Goal: Transaction & Acquisition: Purchase product/service

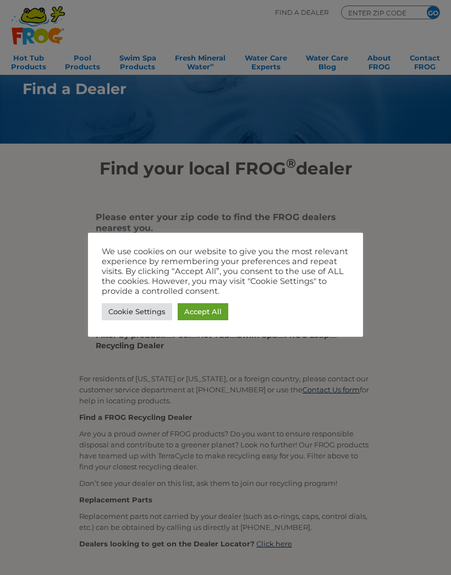
click at [218, 315] on link "Accept All" at bounding box center [203, 311] width 51 height 17
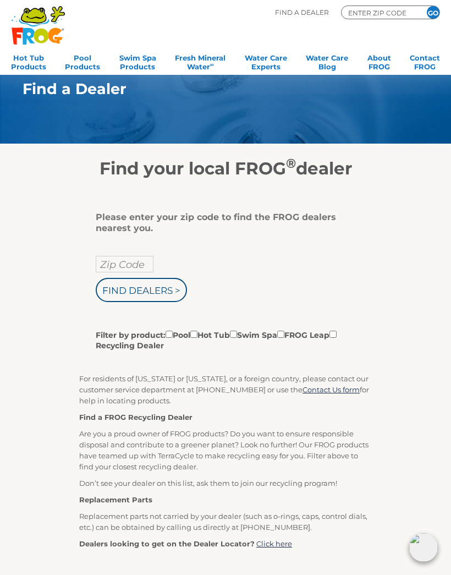
click at [138, 271] on input "Zip Code" at bounding box center [125, 264] width 58 height 17
type input "Zip Code"
click at [140, 267] on input "text" at bounding box center [125, 264] width 58 height 17
type input "83646"
click at [177, 294] on input "Find Dealers >" at bounding box center [141, 290] width 91 height 24
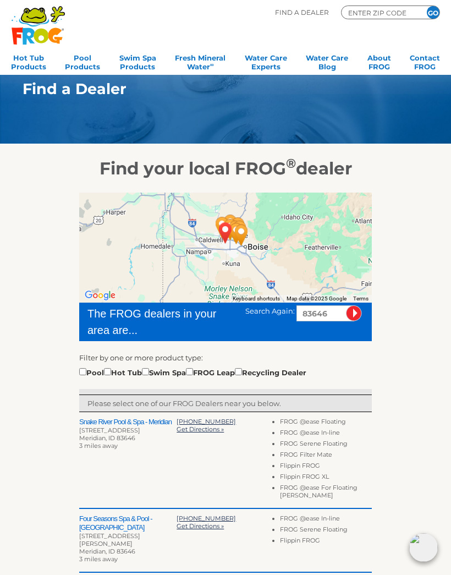
click at [111, 374] on input "checkbox" at bounding box center [107, 371] width 7 height 7
checkbox input "true"
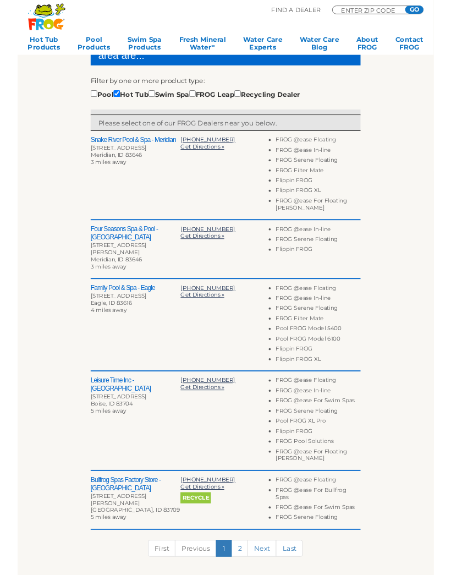
scroll to position [223, 0]
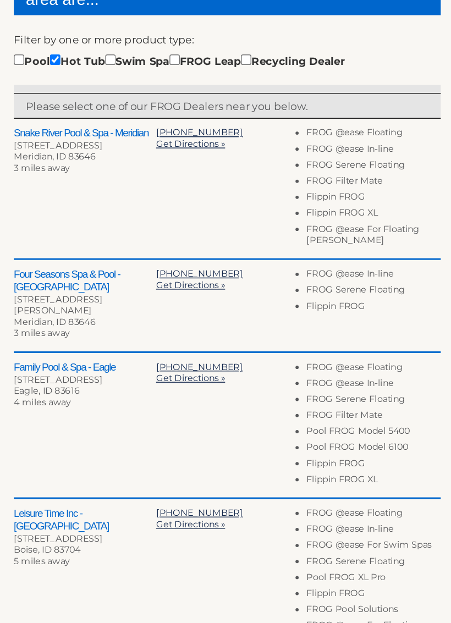
click at [177, 362] on span "Get Directions »" at bounding box center [200, 366] width 47 height 8
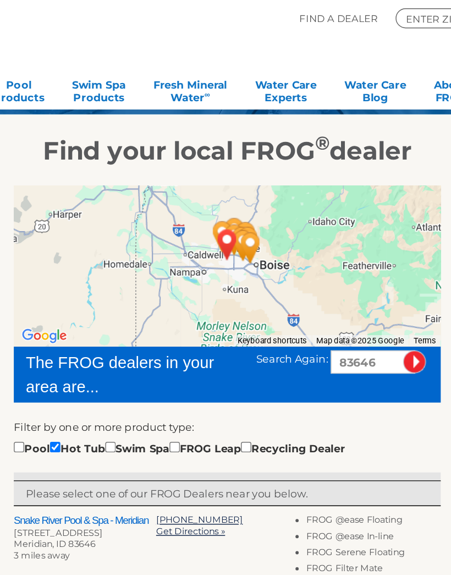
scroll to position [65, 0]
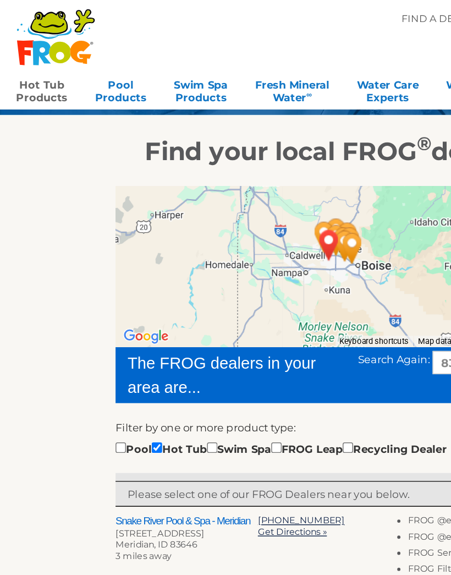
click at [29, 61] on link "Hot Tub Products" at bounding box center [28, 61] width 35 height 22
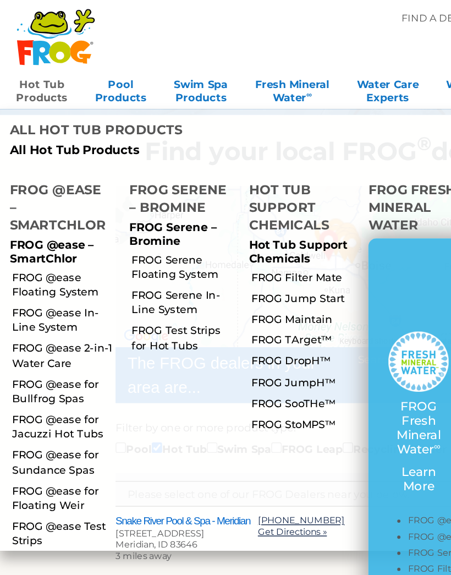
click at [50, 185] on link "FROG @ease Floating System" at bounding box center [43, 195] width 71 height 20
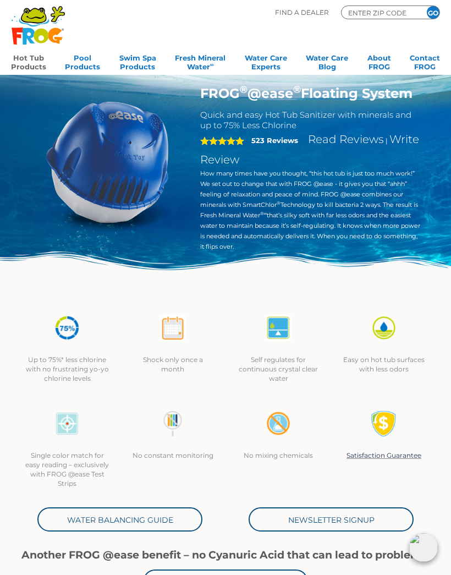
click at [25, 53] on div ".st130{clip-path:url(#SVGID_2_);fill-rule:evenodd;clip-rule:evenodd;fill:#C3CC0…" at bounding box center [38, 31] width 54 height 50
click at [33, 57] on link "Hot Tub Products" at bounding box center [28, 61] width 35 height 22
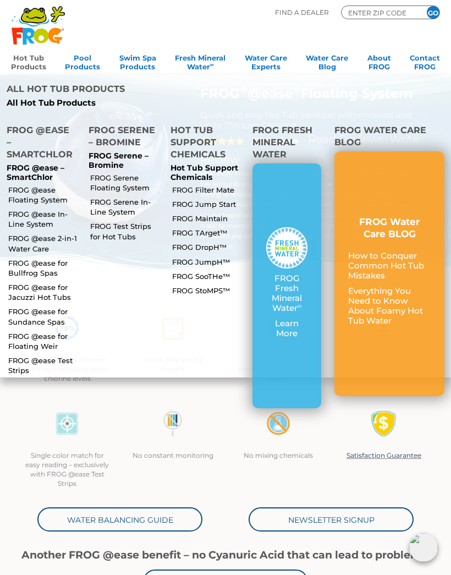
click at [48, 306] on link "FROG @ease for Sundance Spas" at bounding box center [43, 316] width 71 height 20
